Goal: Information Seeking & Learning: Find specific page/section

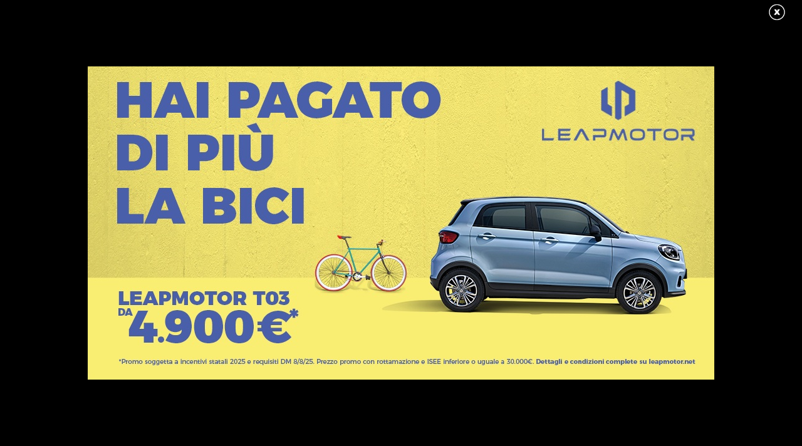
click at [780, 11] on link at bounding box center [783, 12] width 31 height 19
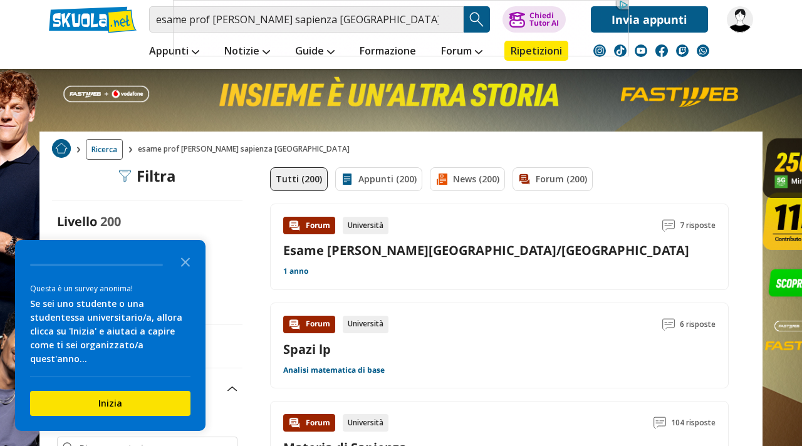
click at [180, 274] on icon "Close the survey" at bounding box center [185, 261] width 25 height 25
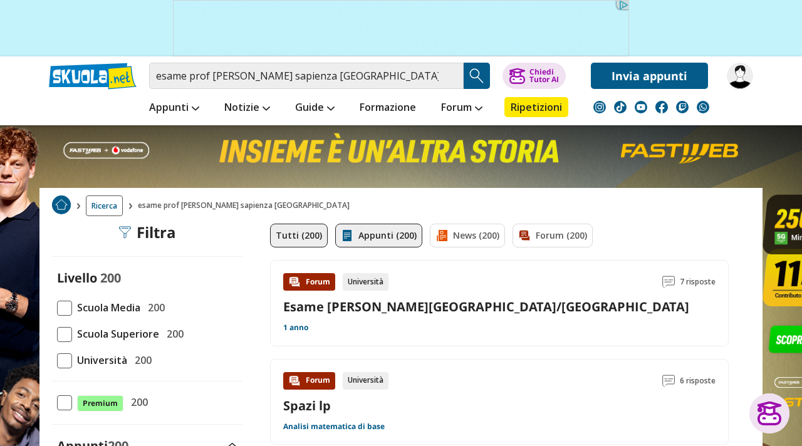
click at [373, 236] on link "Appunti (200)" at bounding box center [378, 236] width 87 height 24
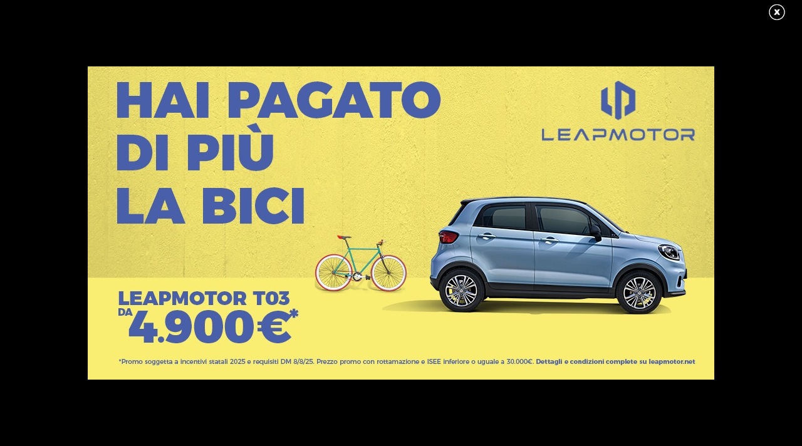
click at [776, 16] on link at bounding box center [783, 12] width 31 height 19
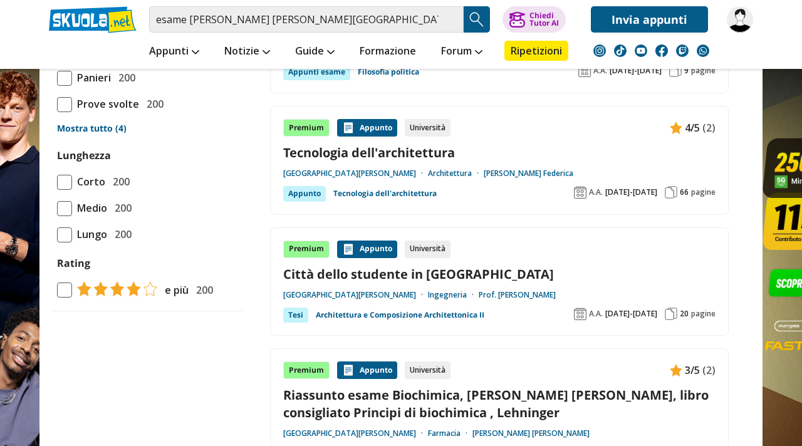
scroll to position [1244, 0]
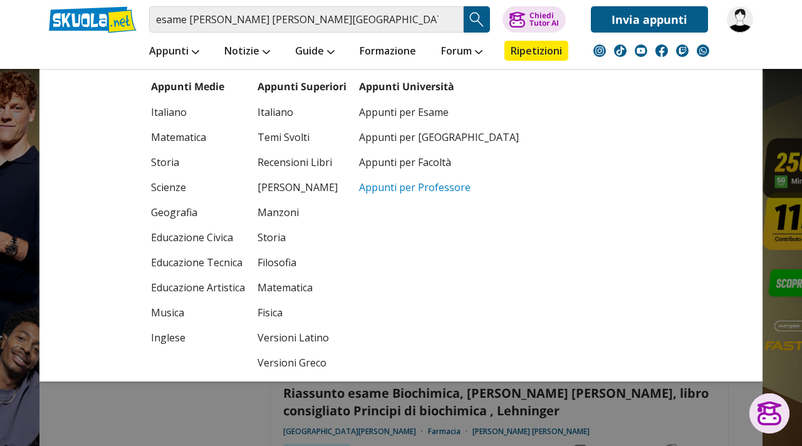
click at [395, 188] on link "Appunti per Professore" at bounding box center [439, 187] width 160 height 25
